Goal: Find specific page/section: Find specific page/section

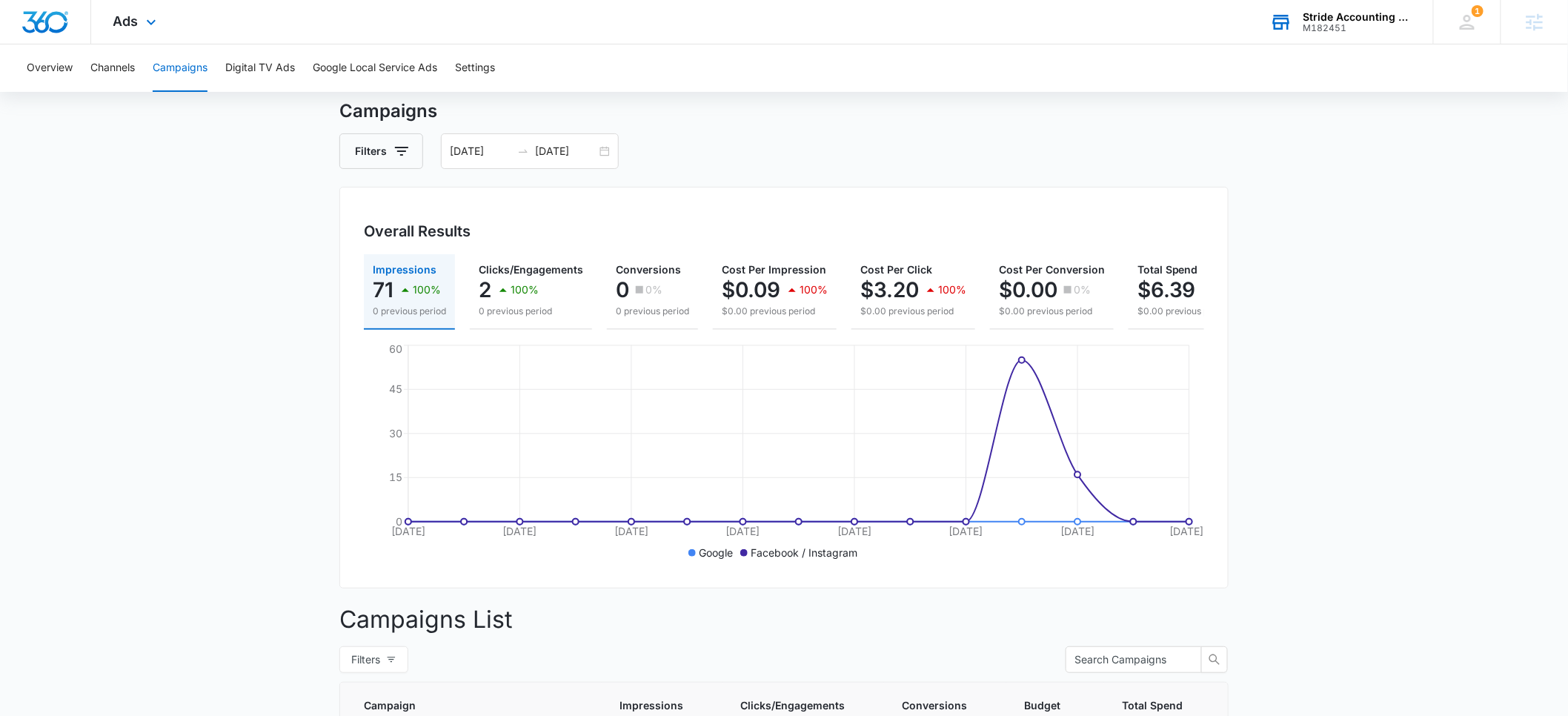
click at [1345, 21] on div "Stride Accounting Solutions" at bounding box center [1358, 16] width 108 height 12
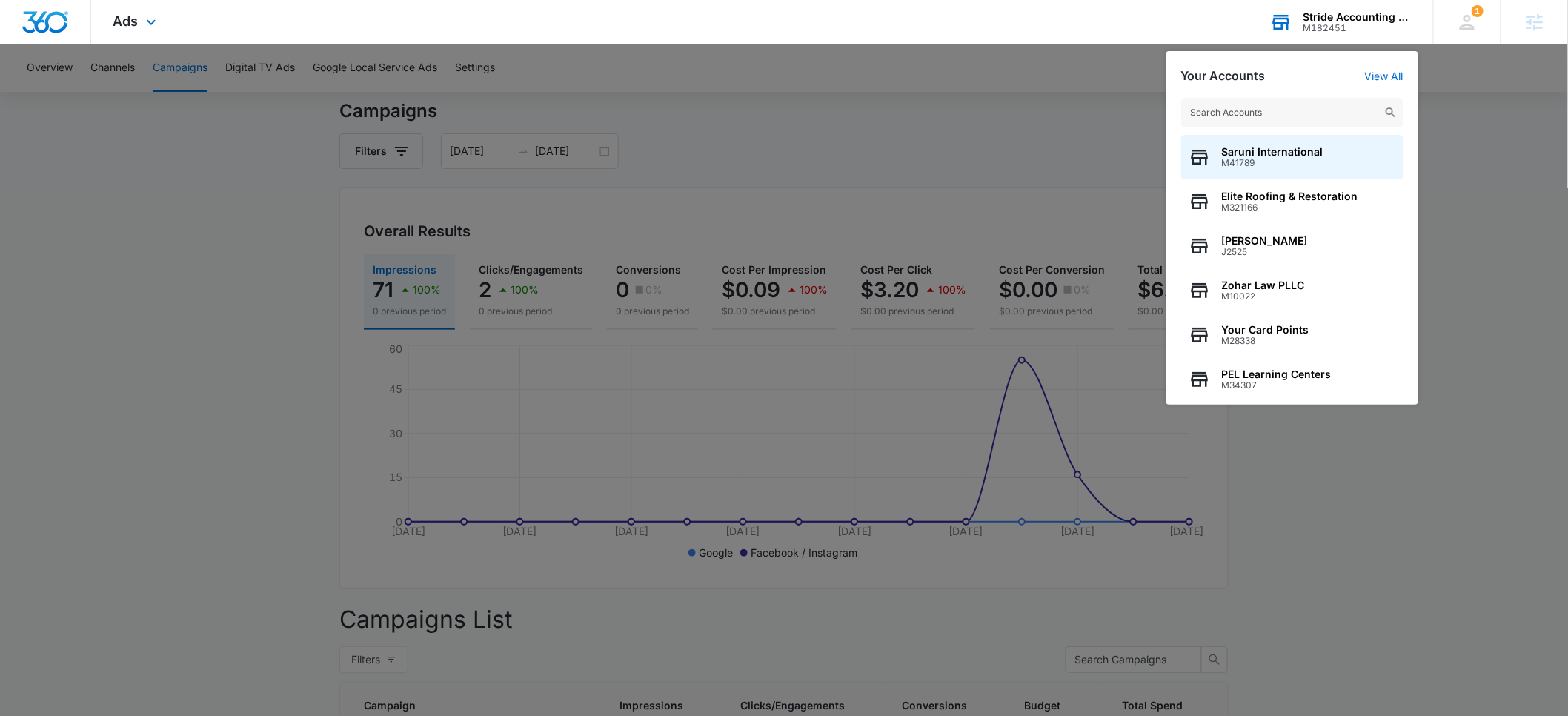
click at [1261, 110] on input "text" at bounding box center [1292, 113] width 222 height 29
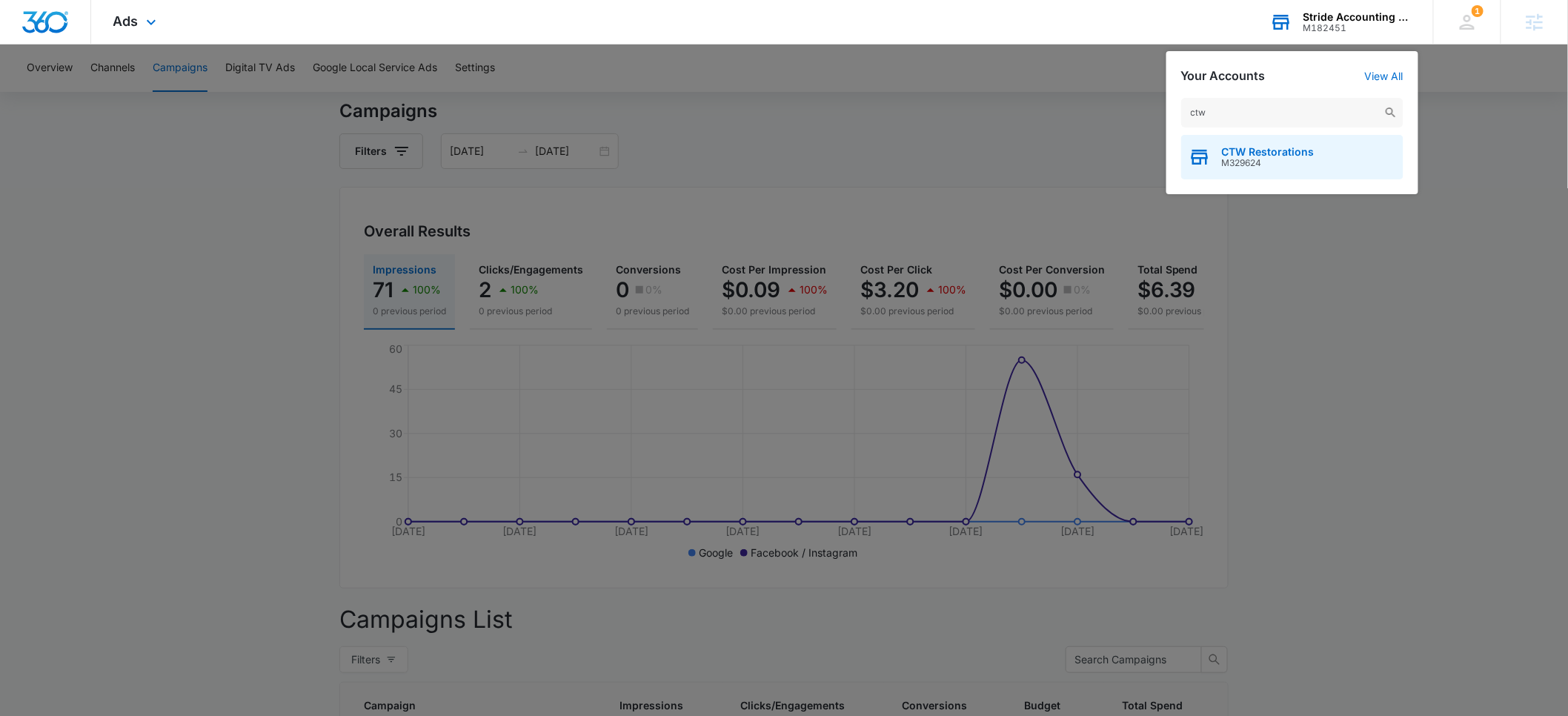
type input "ctw"
click at [1246, 156] on span "CTW Restorations" at bounding box center [1268, 151] width 93 height 12
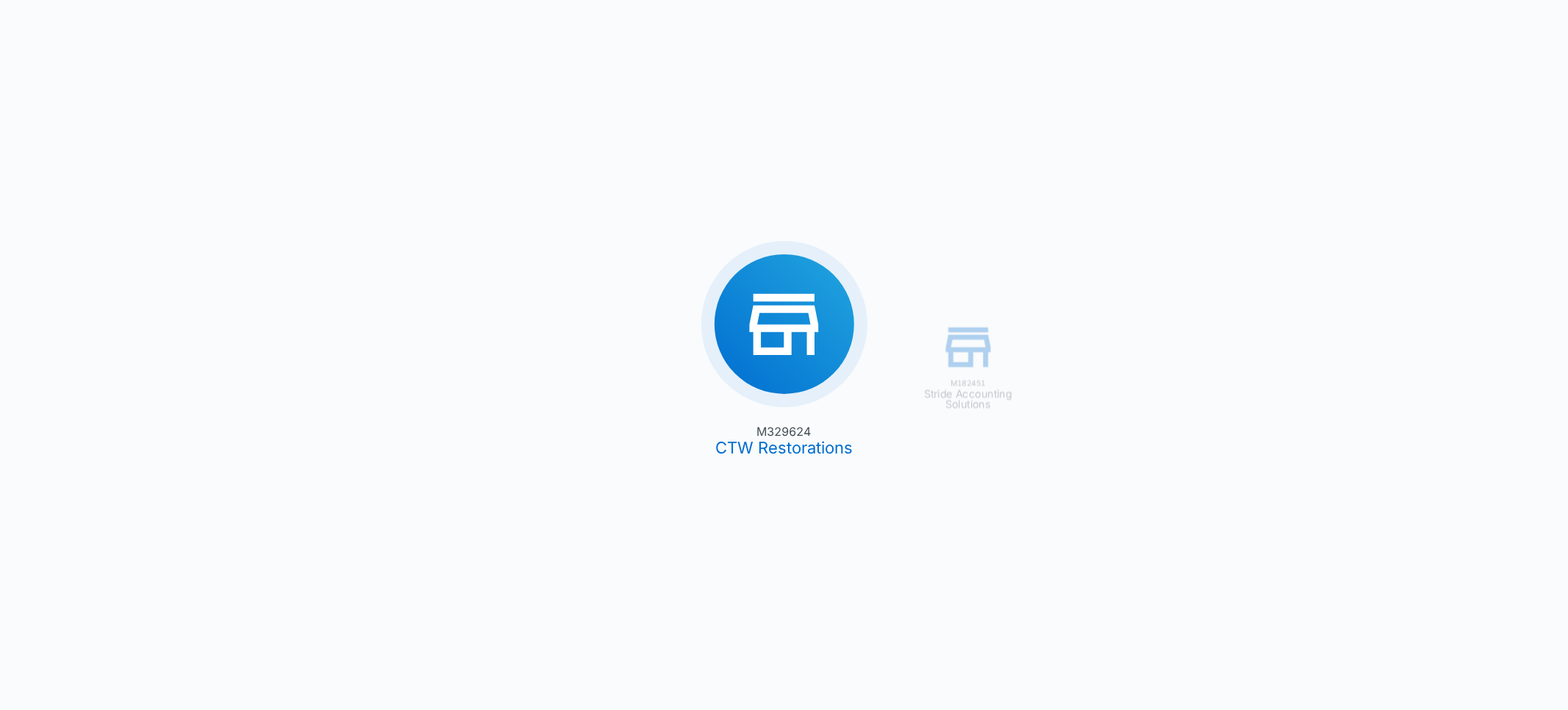
type input "[DATE]"
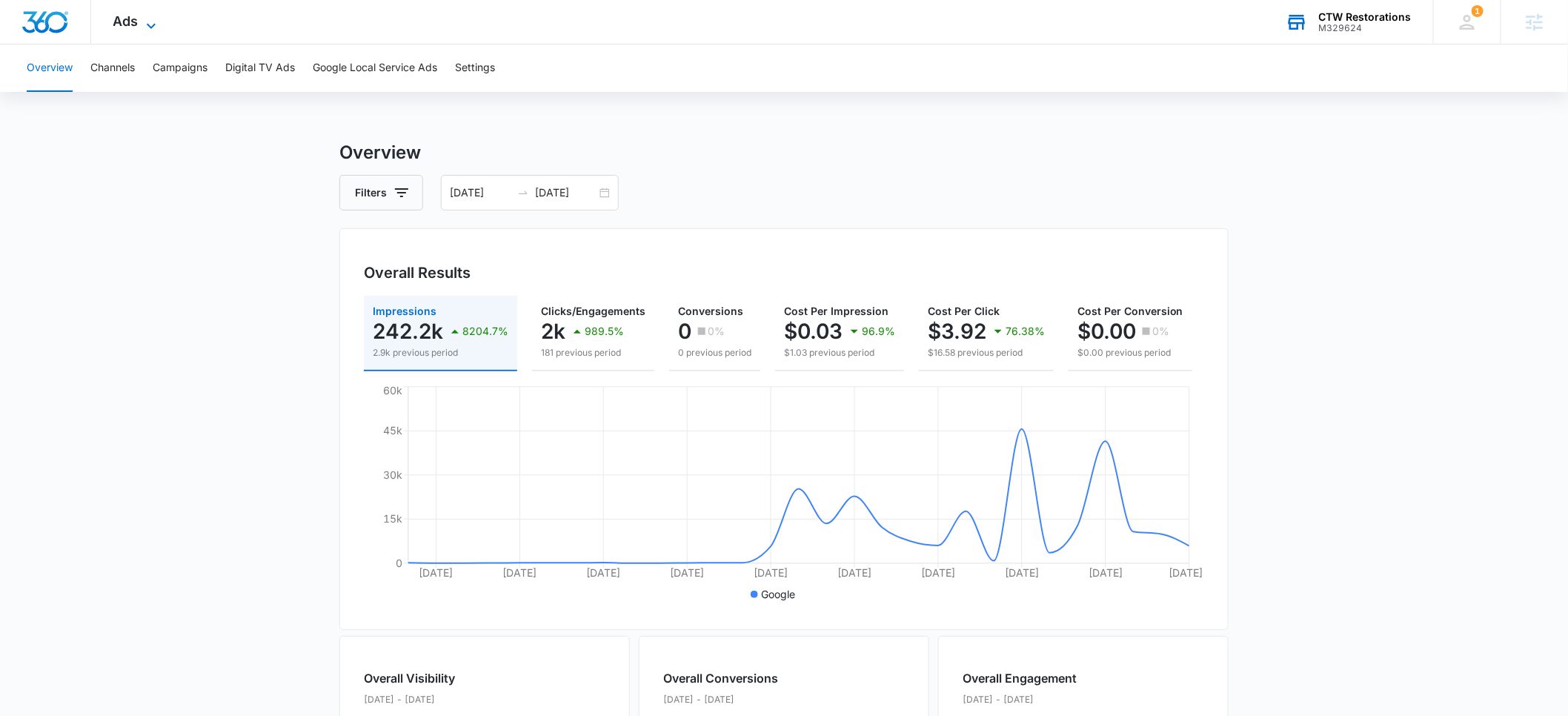
click at [124, 20] on span "Ads" at bounding box center [126, 21] width 25 height 15
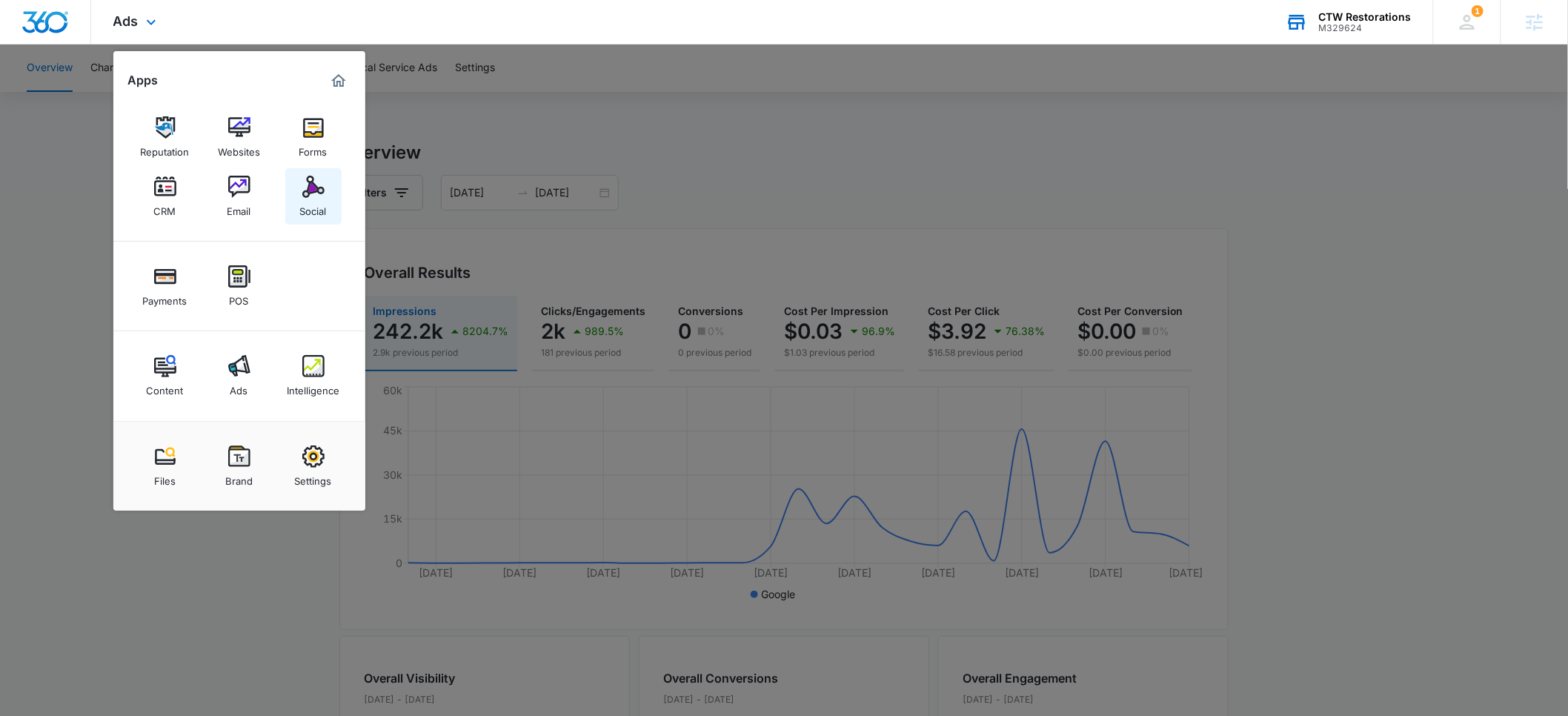
click at [310, 204] on div "Social" at bounding box center [314, 207] width 27 height 19
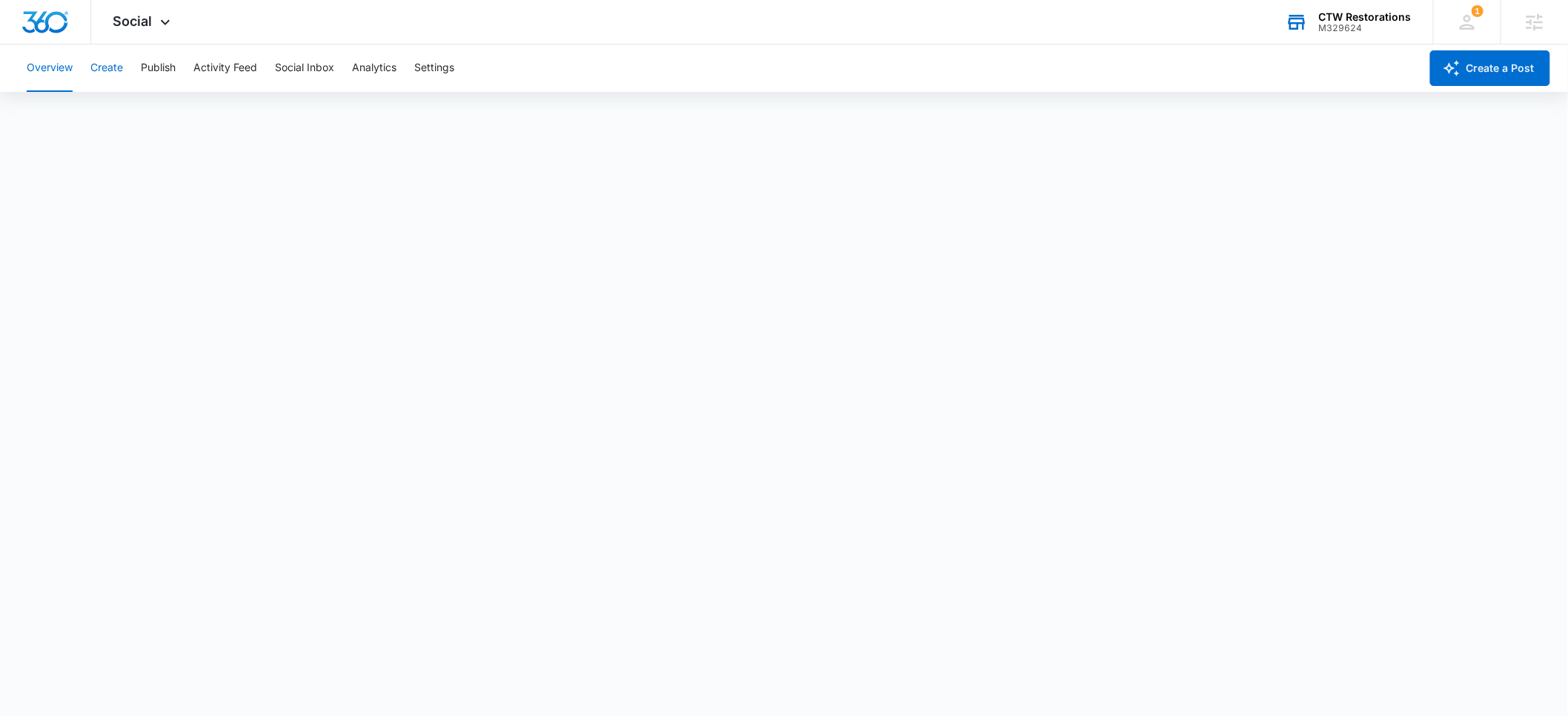
click at [114, 68] on button "Create" at bounding box center [107, 68] width 32 height 47
click at [151, 70] on button "Publish" at bounding box center [158, 68] width 35 height 47
click at [108, 76] on button "Create" at bounding box center [107, 68] width 32 height 47
click at [164, 75] on button "Publish" at bounding box center [158, 68] width 35 height 47
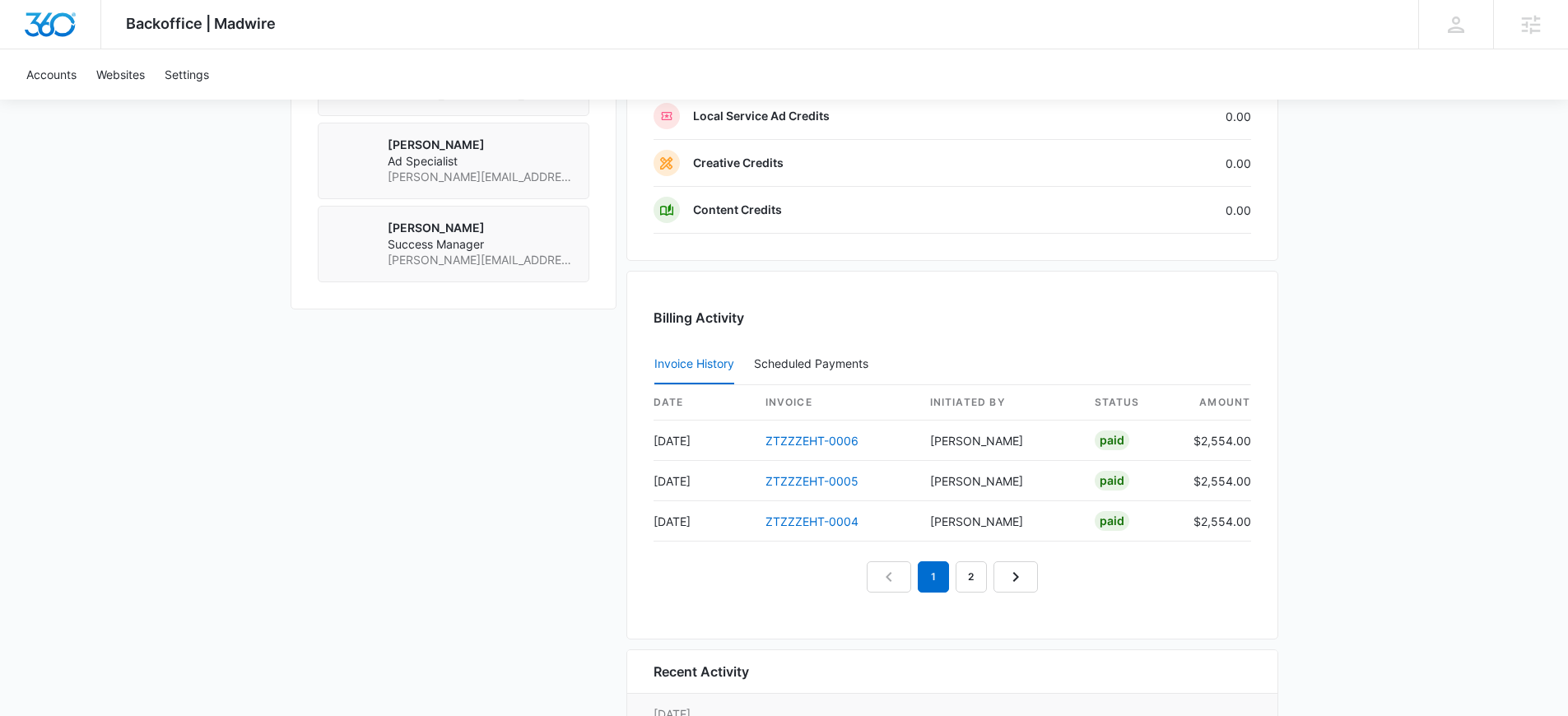
scroll to position [1808, 0]
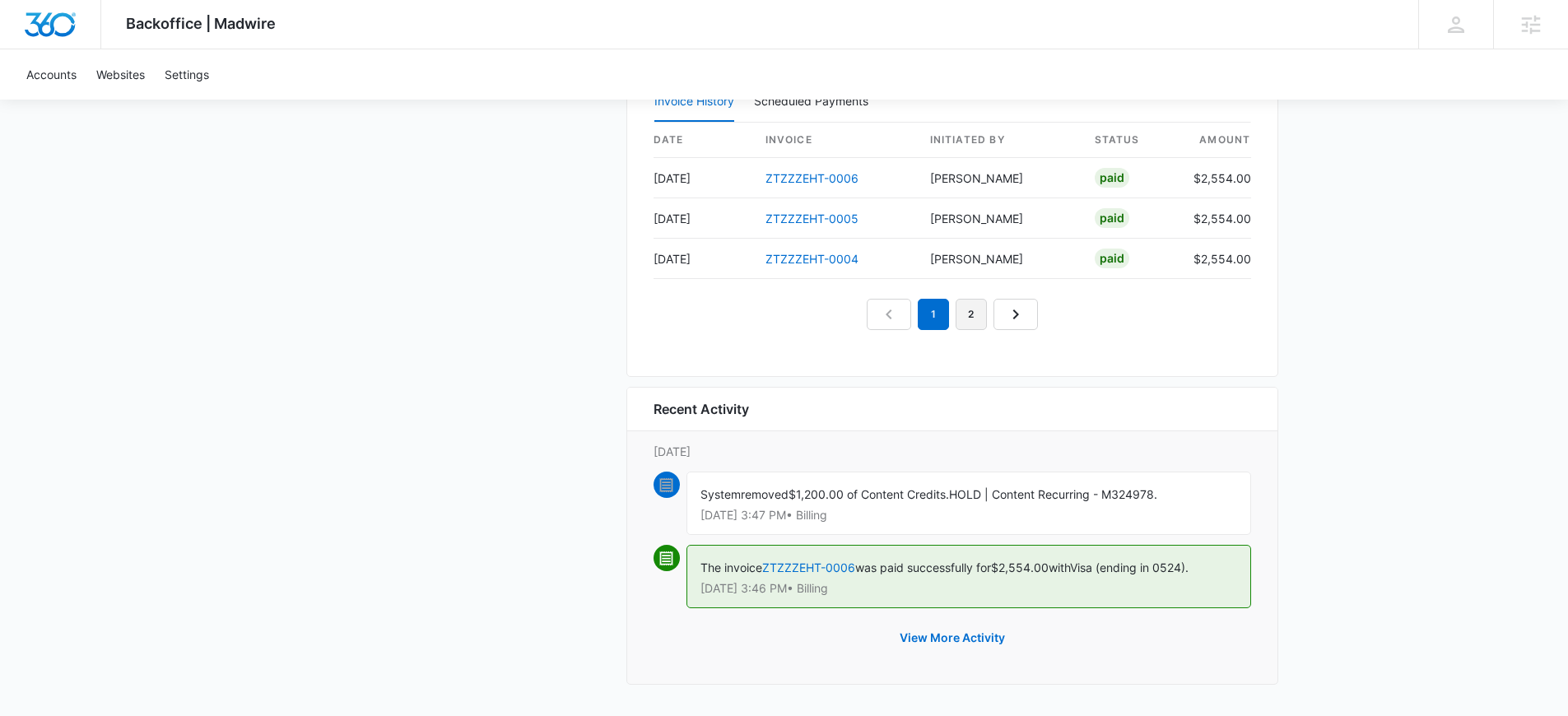
click at [977, 311] on link "2" at bounding box center [971, 314] width 31 height 31
click at [1001, 314] on nav "1 2" at bounding box center [952, 314] width 172 height 31
click at [1007, 315] on nav "1 2" at bounding box center [952, 314] width 172 height 31
click at [930, 315] on link "1" at bounding box center [933, 314] width 31 height 31
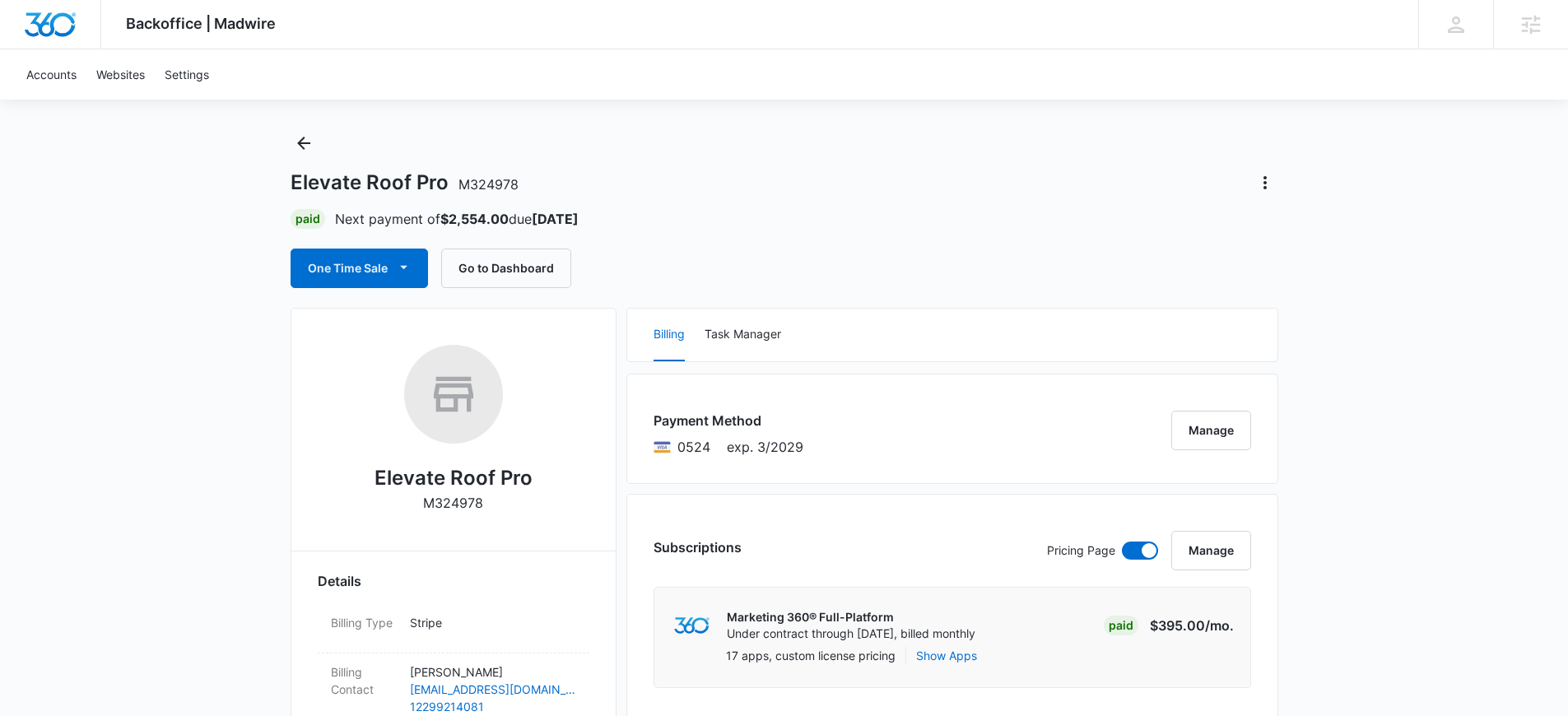
scroll to position [16, 0]
